Goal: Information Seeking & Learning: Learn about a topic

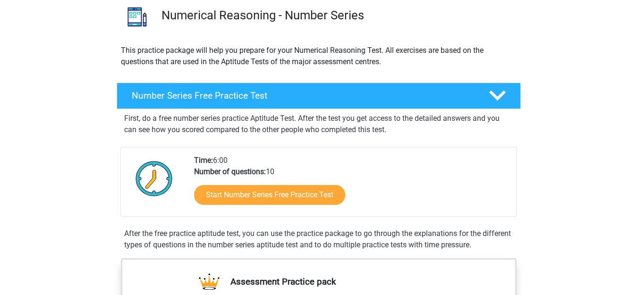
scroll to position [88, 0]
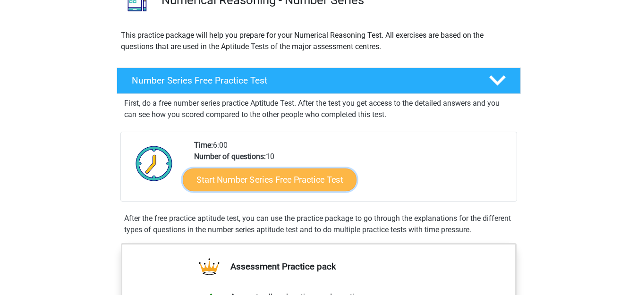
click at [336, 181] on link "Start Number Series Free Practice Test" at bounding box center [270, 179] width 174 height 23
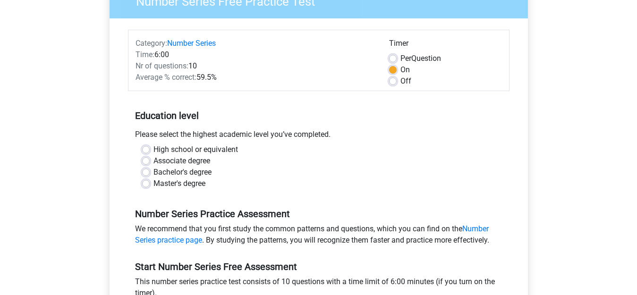
scroll to position [94, 0]
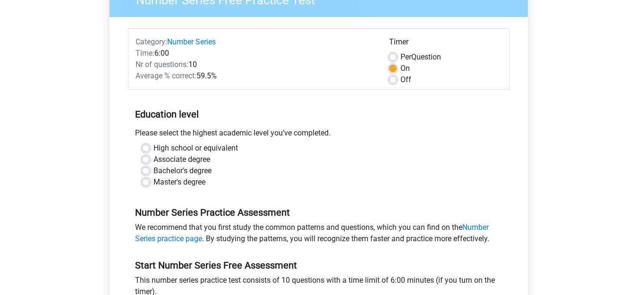
click at [153, 148] on label "High school or equivalent" at bounding box center [195, 148] width 84 height 11
click at [147, 148] on input "High school or equivalent" at bounding box center [146, 147] width 8 height 9
radio input "true"
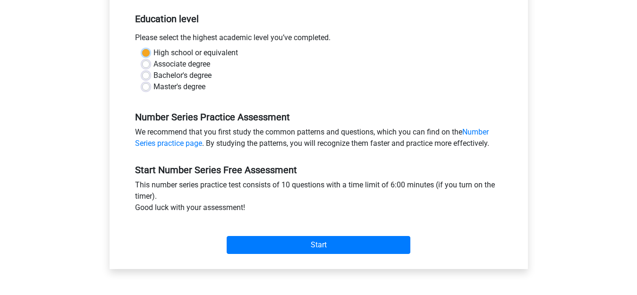
scroll to position [170, 0]
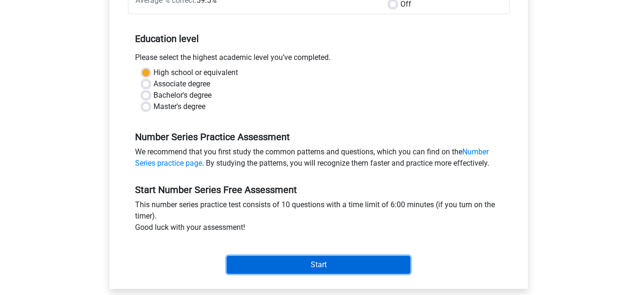
click at [353, 259] on input "Start" at bounding box center [319, 265] width 184 height 18
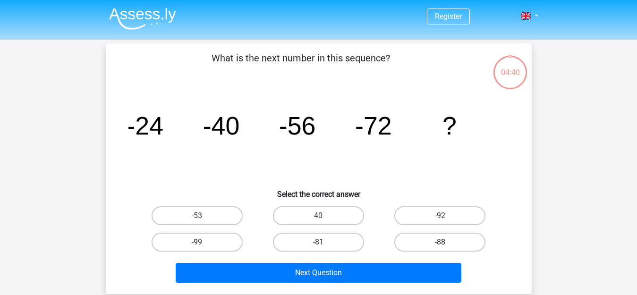
click at [456, 243] on label "-88" at bounding box center [439, 242] width 91 height 19
click at [446, 243] on input "-88" at bounding box center [443, 245] width 6 height 6
radio input "true"
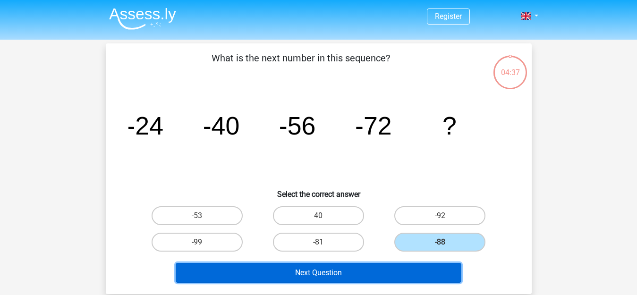
click at [395, 271] on button "Next Question" at bounding box center [319, 273] width 286 height 20
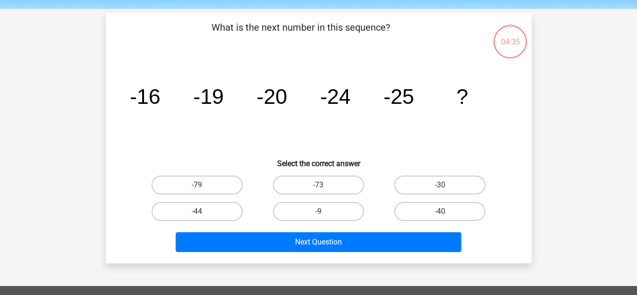
scroll to position [43, 0]
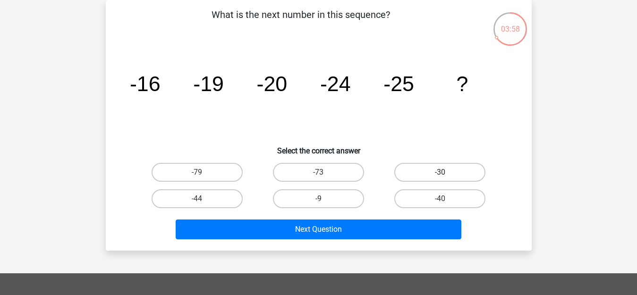
click at [436, 171] on label "-30" at bounding box center [439, 172] width 91 height 19
click at [440, 172] on input "-30" at bounding box center [443, 175] width 6 height 6
radio input "true"
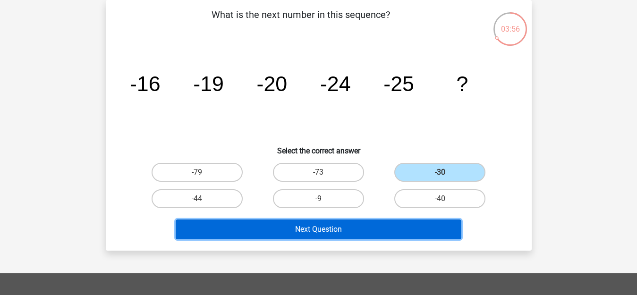
click at [412, 225] on button "Next Question" at bounding box center [319, 229] width 286 height 20
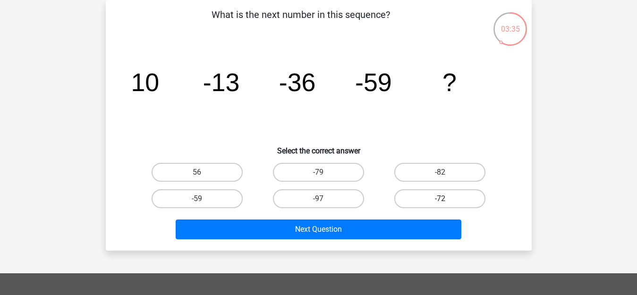
click at [453, 197] on label "-72" at bounding box center [439, 198] width 91 height 19
click at [446, 199] on input "-72" at bounding box center [443, 202] width 6 height 6
radio input "true"
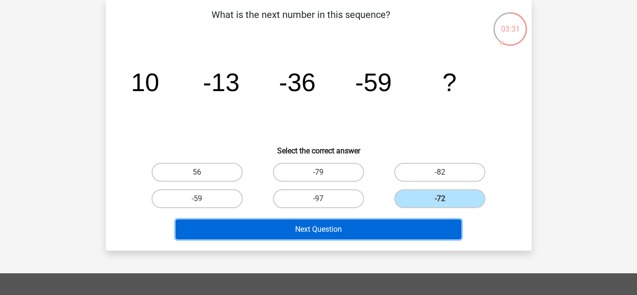
click at [341, 230] on button "Next Question" at bounding box center [319, 229] width 286 height 20
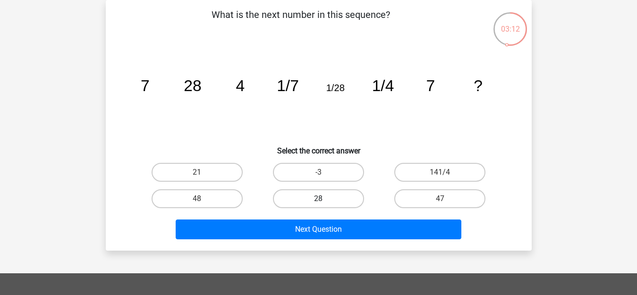
click at [329, 194] on label "28" at bounding box center [318, 198] width 91 height 19
click at [324, 199] on input "28" at bounding box center [321, 202] width 6 height 6
radio input "true"
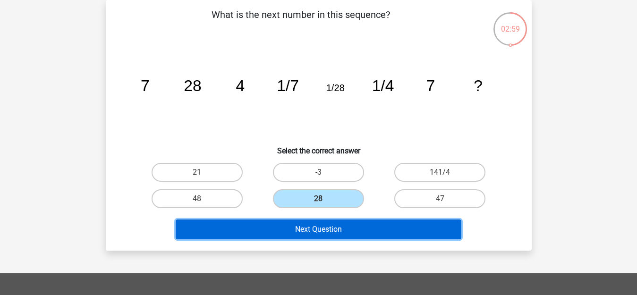
click at [359, 228] on button "Next Question" at bounding box center [319, 229] width 286 height 20
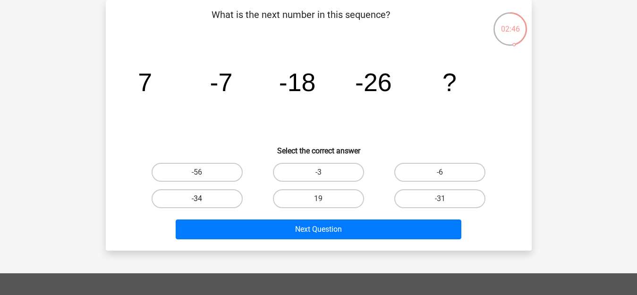
click at [206, 195] on label "-34" at bounding box center [197, 198] width 91 height 19
click at [203, 199] on input "-34" at bounding box center [200, 202] width 6 height 6
radio input "true"
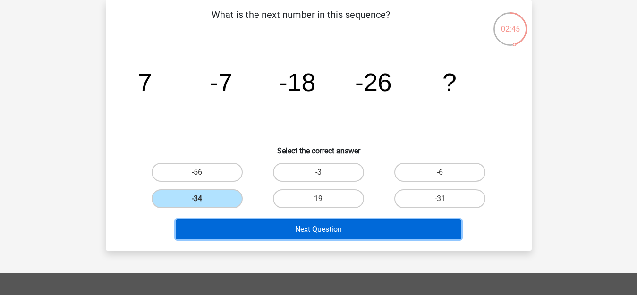
click at [323, 231] on button "Next Question" at bounding box center [319, 229] width 286 height 20
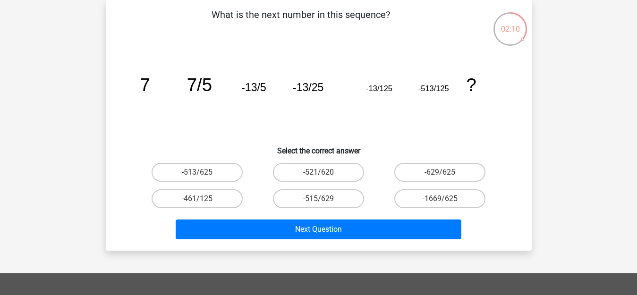
click at [446, 204] on input "-1669/625" at bounding box center [443, 202] width 6 height 6
radio input "true"
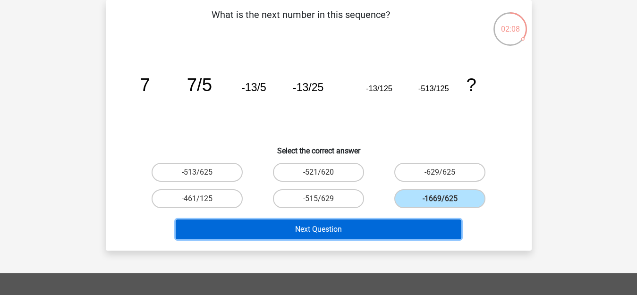
click at [393, 230] on button "Next Question" at bounding box center [319, 229] width 286 height 20
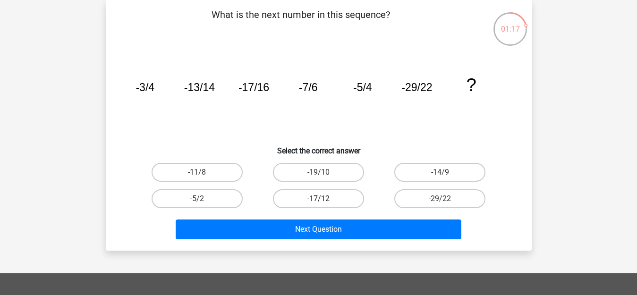
click at [315, 194] on label "-17/12" at bounding box center [318, 198] width 91 height 19
click at [318, 199] on input "-17/12" at bounding box center [321, 202] width 6 height 6
radio input "true"
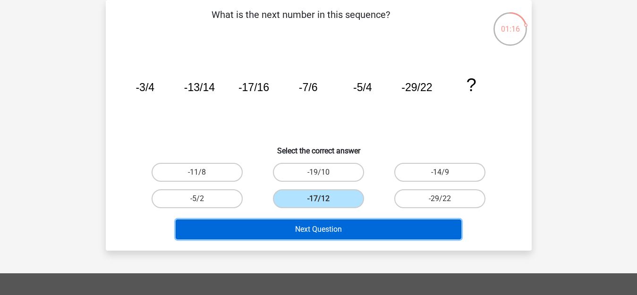
click at [326, 236] on button "Next Question" at bounding box center [319, 229] width 286 height 20
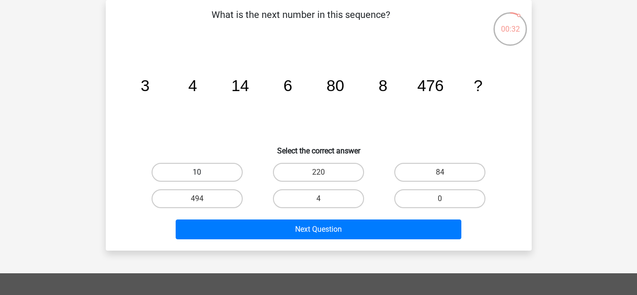
click at [225, 174] on label "10" at bounding box center [197, 172] width 91 height 19
click at [203, 174] on input "10" at bounding box center [200, 175] width 6 height 6
radio input "true"
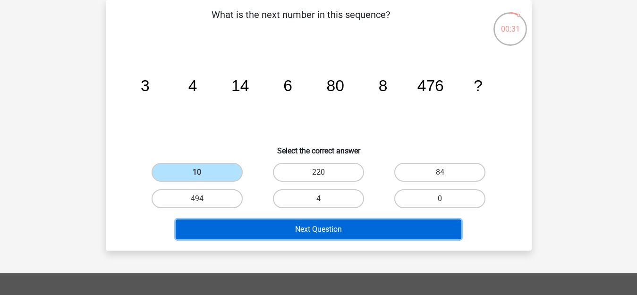
click at [297, 233] on button "Next Question" at bounding box center [319, 229] width 286 height 20
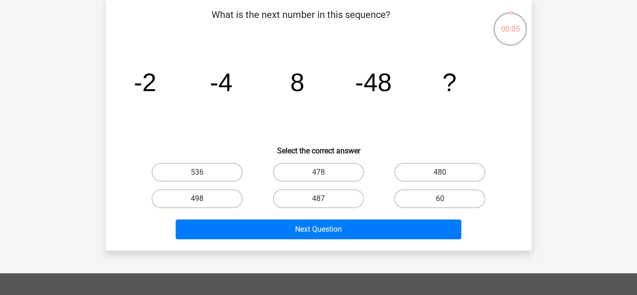
click at [215, 194] on label "498" at bounding box center [197, 198] width 91 height 19
click at [203, 199] on input "498" at bounding box center [200, 202] width 6 height 6
radio input "true"
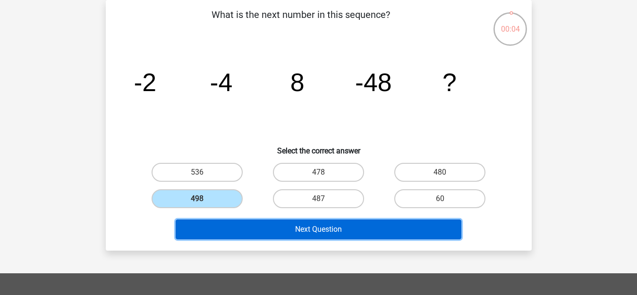
click at [320, 228] on button "Next Question" at bounding box center [319, 229] width 286 height 20
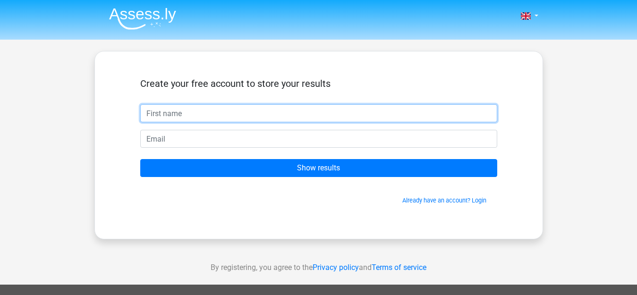
click at [203, 118] on input "text" at bounding box center [318, 113] width 357 height 18
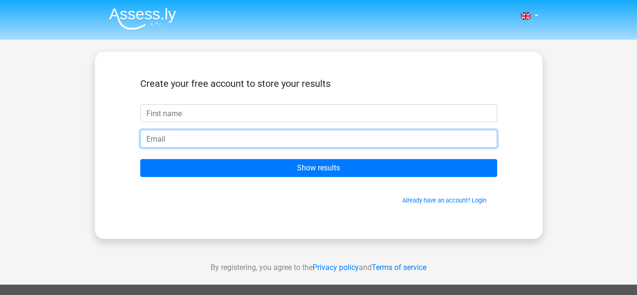
click at [223, 143] on input "email" at bounding box center [318, 139] width 357 height 18
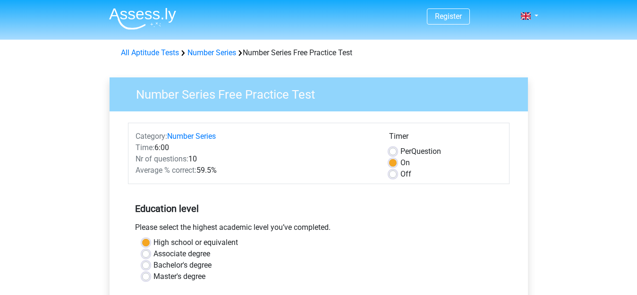
scroll to position [170, 0]
